Goal: Information Seeking & Learning: Find specific fact

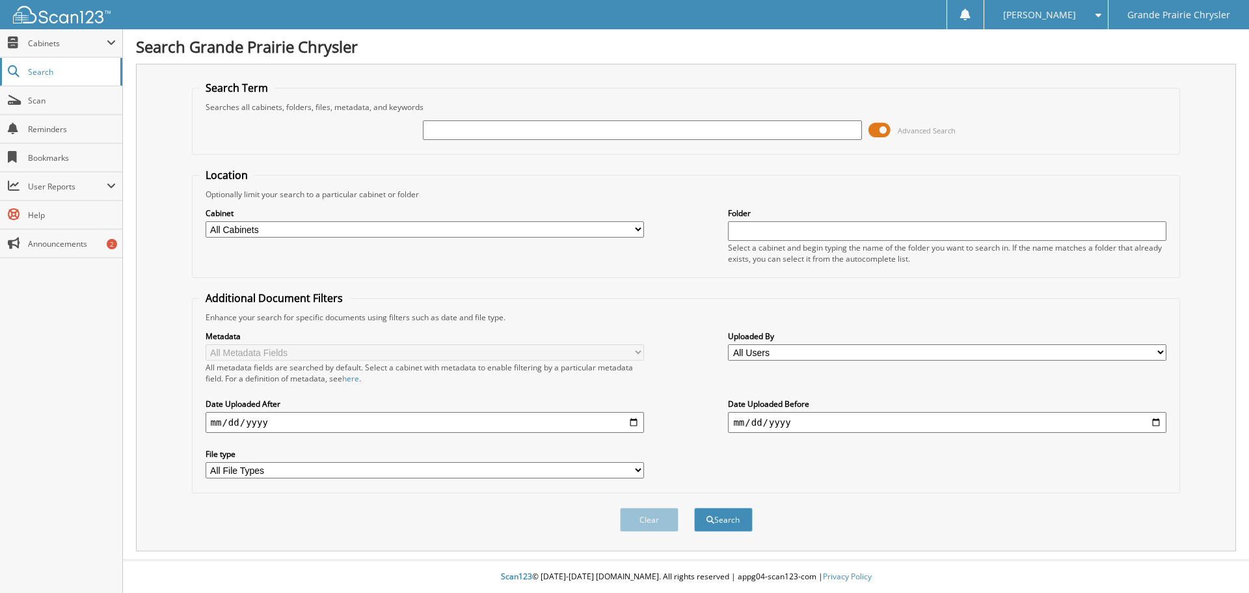
click at [42, 72] on span "Search" at bounding box center [71, 71] width 86 height 11
click at [489, 130] on input "text" at bounding box center [642, 130] width 439 height 20
type input "ELITE"
click at [694, 507] on button "Search" at bounding box center [723, 519] width 59 height 24
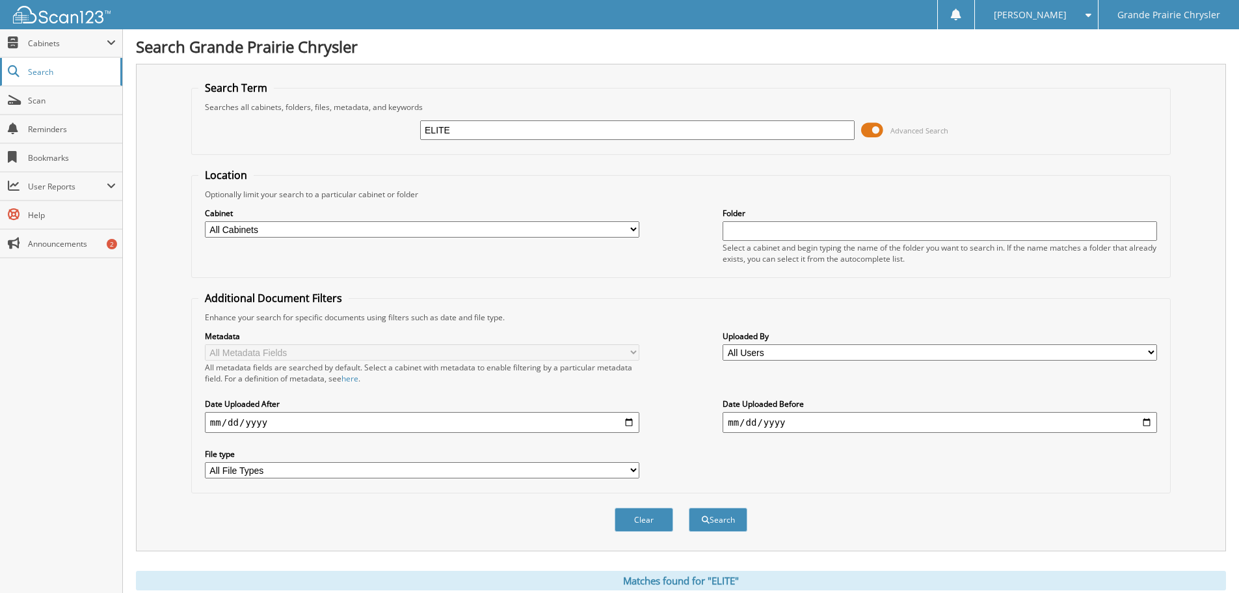
click at [45, 79] on link "Search" at bounding box center [61, 72] width 122 height 28
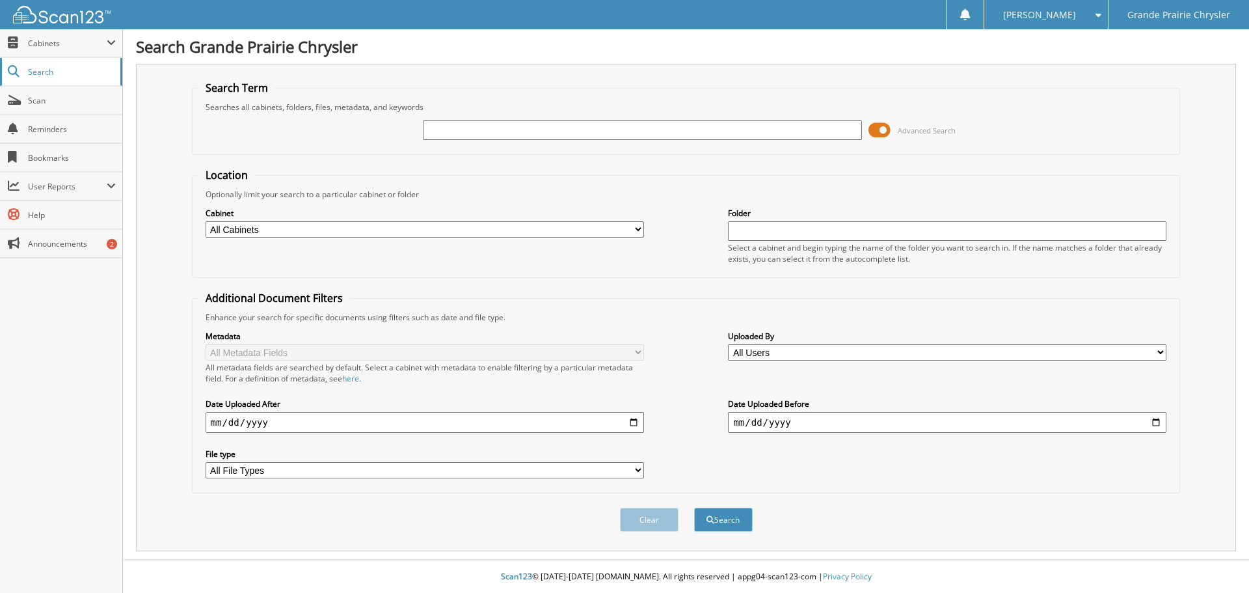
drag, startPoint x: 0, startPoint y: 0, endPoint x: 41, endPoint y: 75, distance: 85.9
click at [41, 75] on span "Search" at bounding box center [71, 71] width 86 height 11
click at [476, 129] on input "text" at bounding box center [642, 130] width 439 height 20
type input "ELITE VAC"
click at [694, 507] on button "Search" at bounding box center [723, 519] width 59 height 24
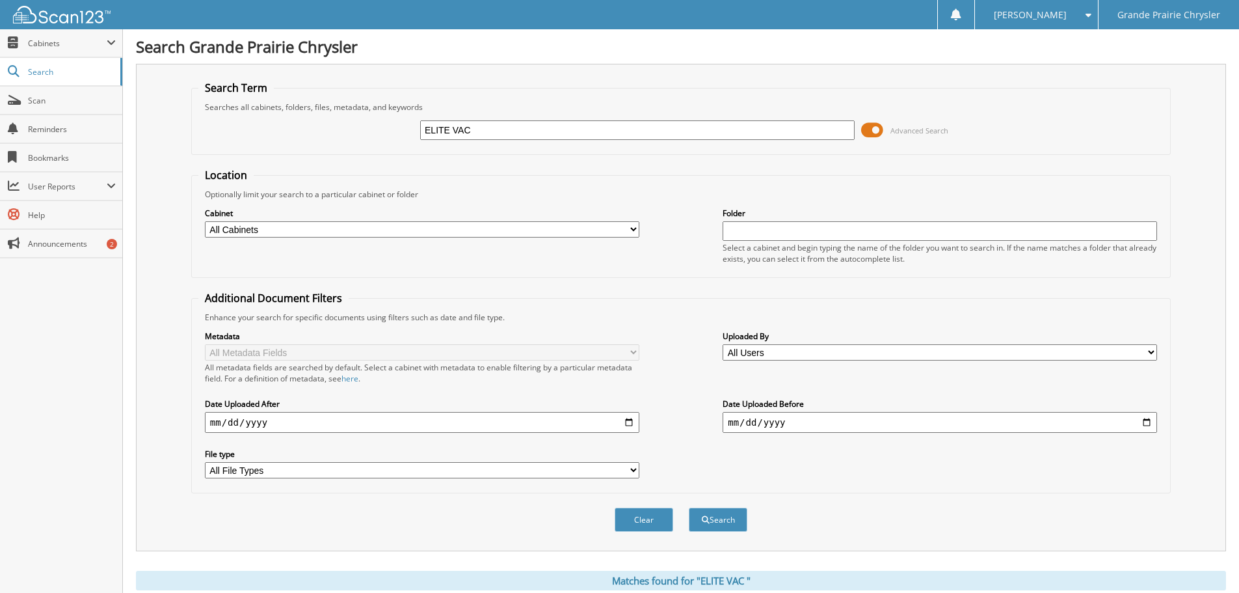
drag, startPoint x: 485, startPoint y: 124, endPoint x: 493, endPoint y: 129, distance: 9.6
click at [487, 127] on input "ELITE VAC" at bounding box center [637, 130] width 435 height 20
click at [907, 129] on span "Advanced Search" at bounding box center [920, 131] width 58 height 10
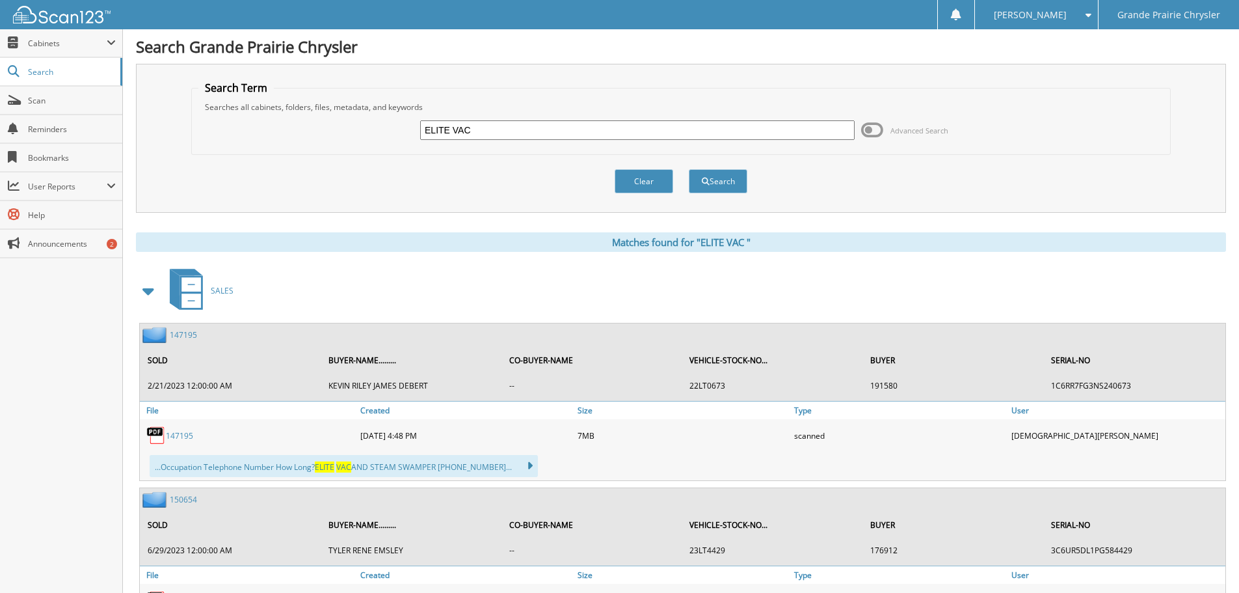
click at [907, 129] on span "Advanced Search" at bounding box center [920, 131] width 58 height 10
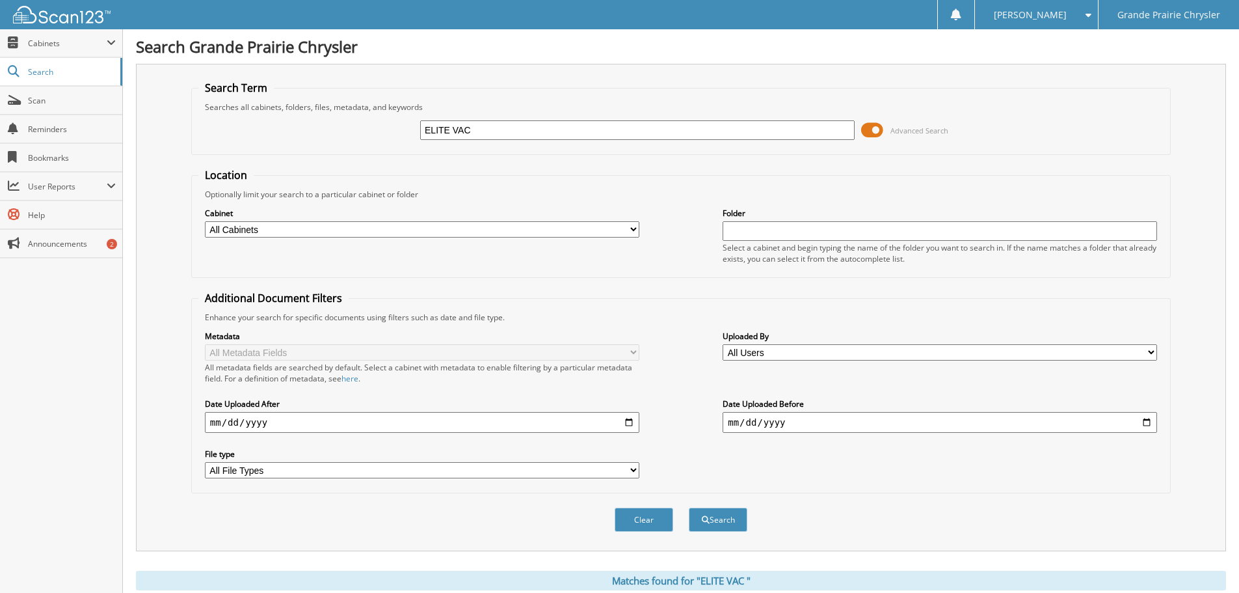
click at [59, 19] on img at bounding box center [62, 15] width 98 height 18
